Goal: Use online tool/utility

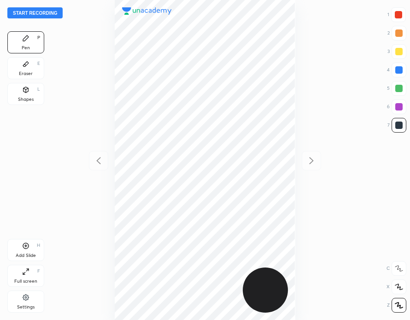
scroll to position [320, 262]
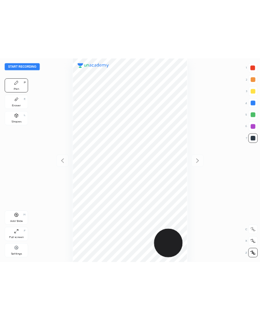
scroll to position [320, 262]
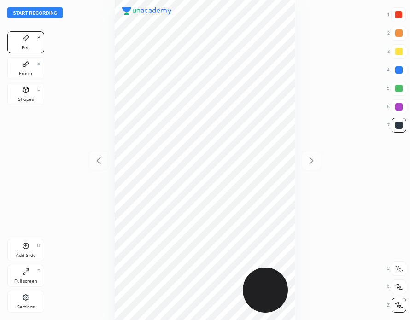
click at [43, 12] on button "Start recording" at bounding box center [34, 12] width 55 height 11
click at [28, 245] on icon at bounding box center [26, 246] width 6 height 6
click at [394, 15] on div at bounding box center [397, 14] width 7 height 7
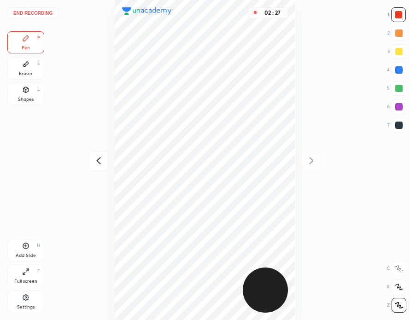
click at [33, 11] on button "End recording" at bounding box center [32, 12] width 51 height 11
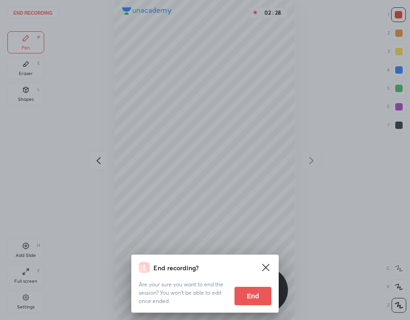
click at [254, 294] on button "End" at bounding box center [252, 296] width 37 height 18
